Goal: Transaction & Acquisition: Download file/media

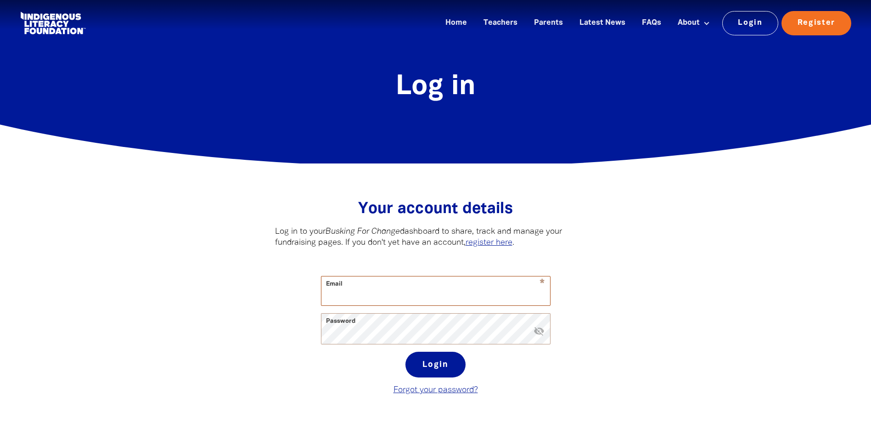
click at [357, 300] on input "Email" at bounding box center [436, 291] width 229 height 29
paste input "[PERSON_NAME][EMAIL_ADDRESS][PERSON_NAME][DOMAIN_NAME]"
type input "[PERSON_NAME][EMAIL_ADDRESS][PERSON_NAME][DOMAIN_NAME]"
click at [436, 366] on button "Login" at bounding box center [436, 365] width 60 height 26
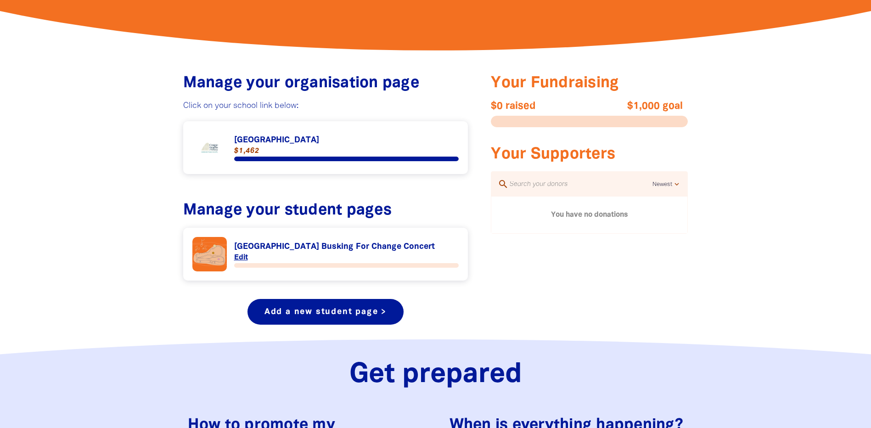
scroll to position [207, 0]
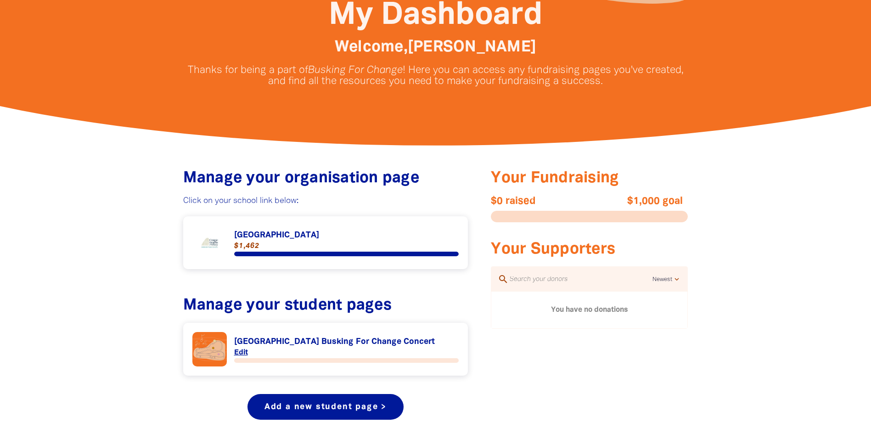
click at [332, 234] on link "Link to [GEOGRAPHIC_DATA]" at bounding box center [325, 243] width 267 height 34
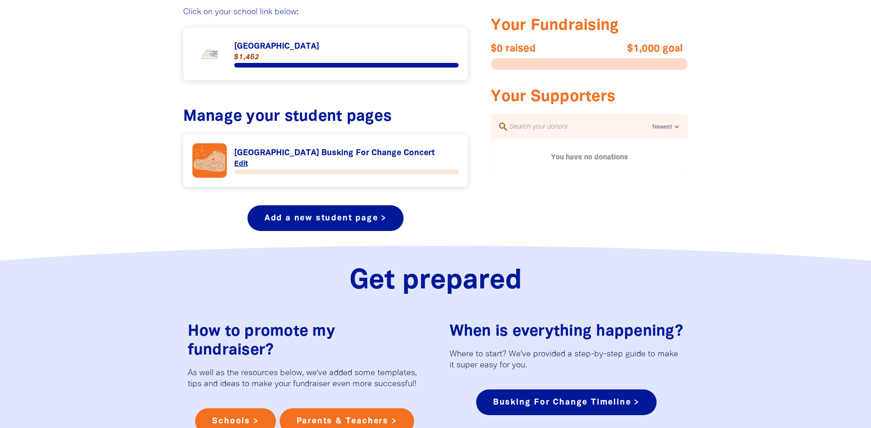
scroll to position [287, 0]
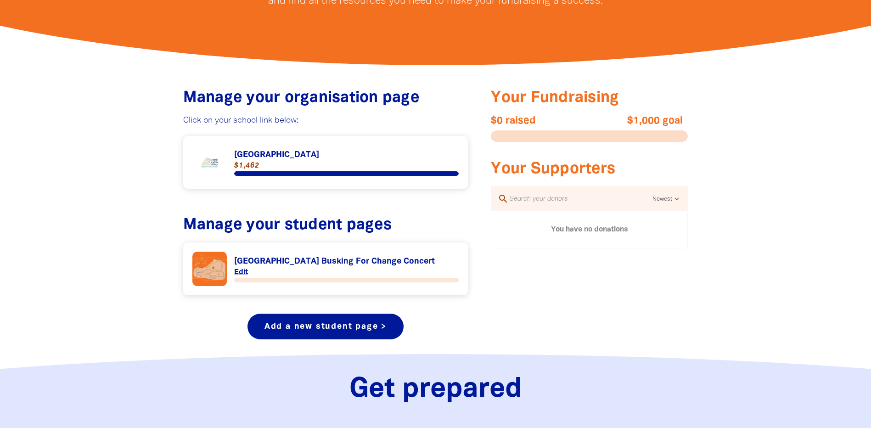
click at [599, 168] on span "Your Supporters" at bounding box center [553, 169] width 124 height 14
click at [645, 119] on span "$1,000 goal" at bounding box center [634, 120] width 99 height 11
click at [294, 153] on link "Link to [GEOGRAPHIC_DATA]" at bounding box center [325, 162] width 267 height 34
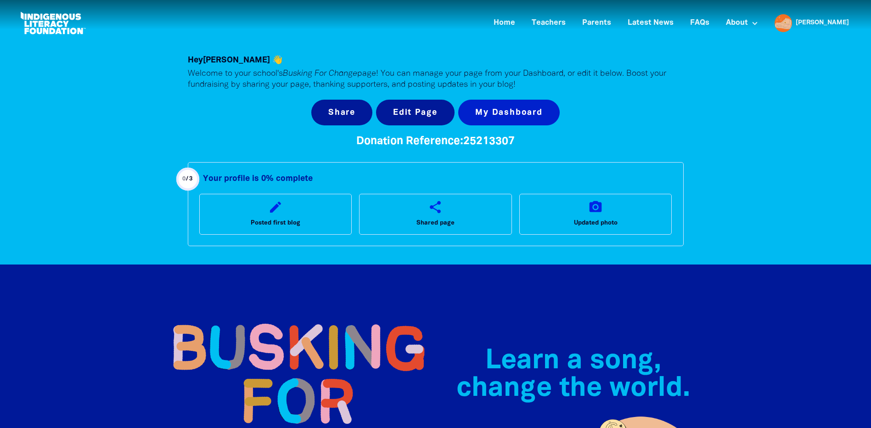
click at [497, 113] on link "My Dashboard" at bounding box center [509, 113] width 102 height 26
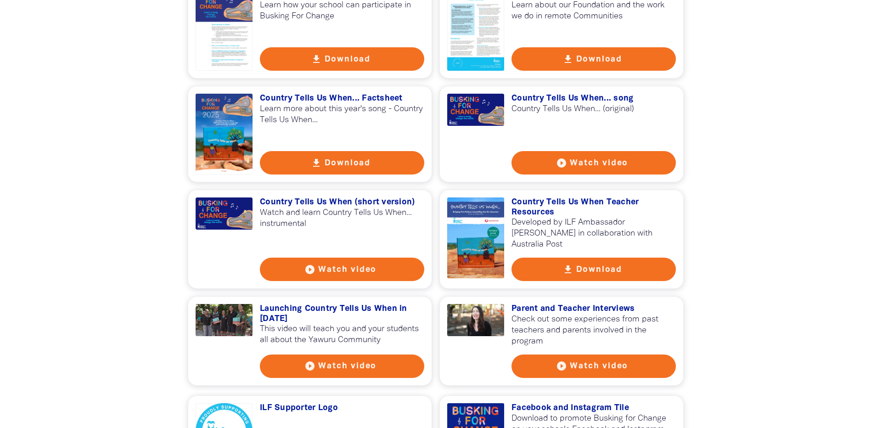
scroll to position [965, 0]
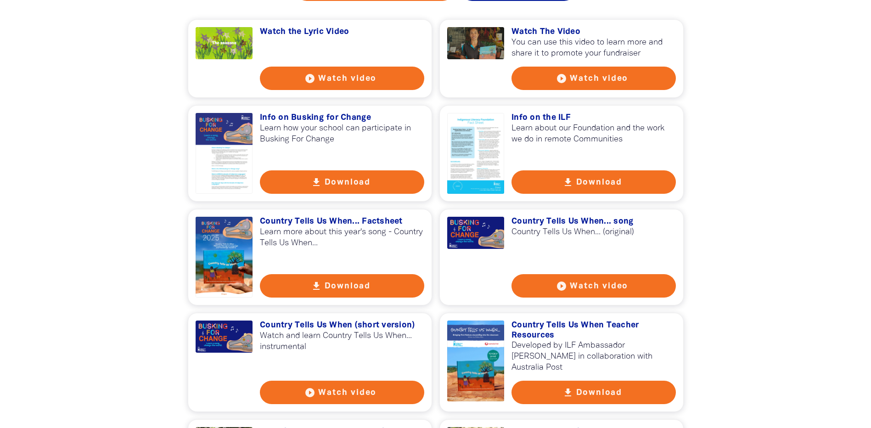
click at [342, 192] on button "get_app Download" at bounding box center [342, 181] width 164 height 23
